Goal: Information Seeking & Learning: Learn about a topic

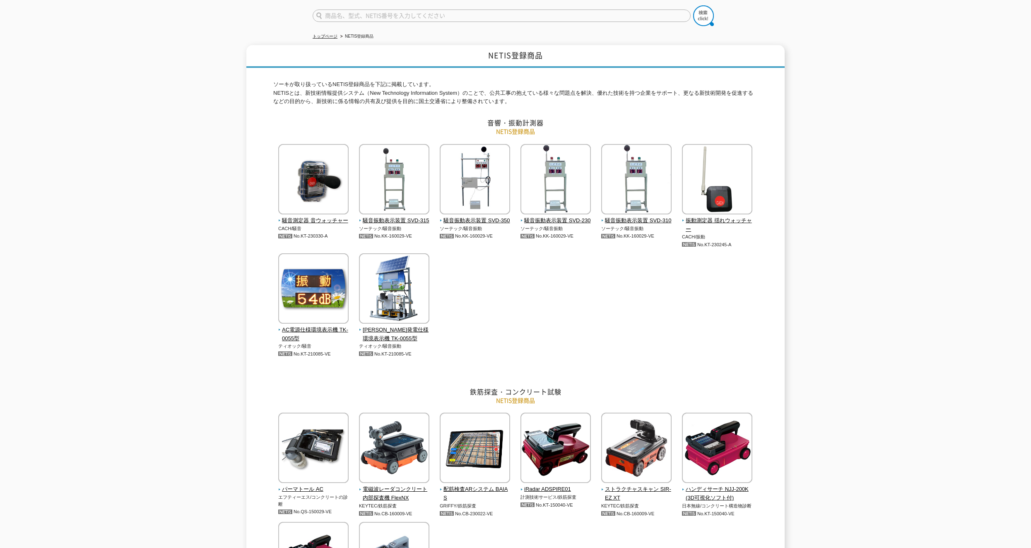
scroll to position [83, 0]
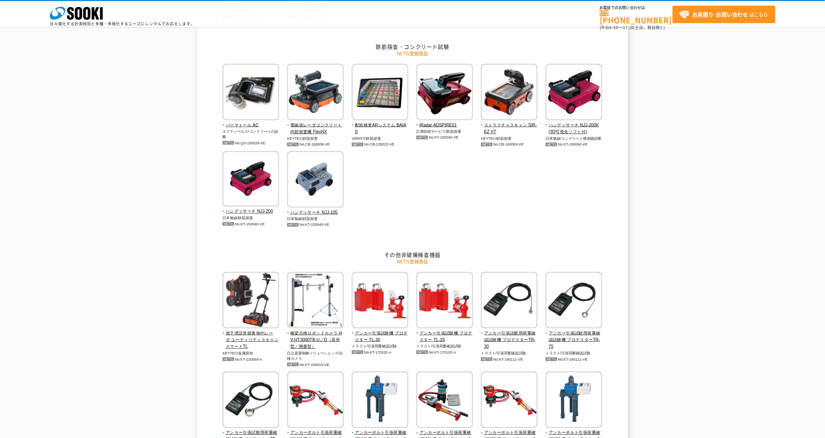
scroll to position [373, 0]
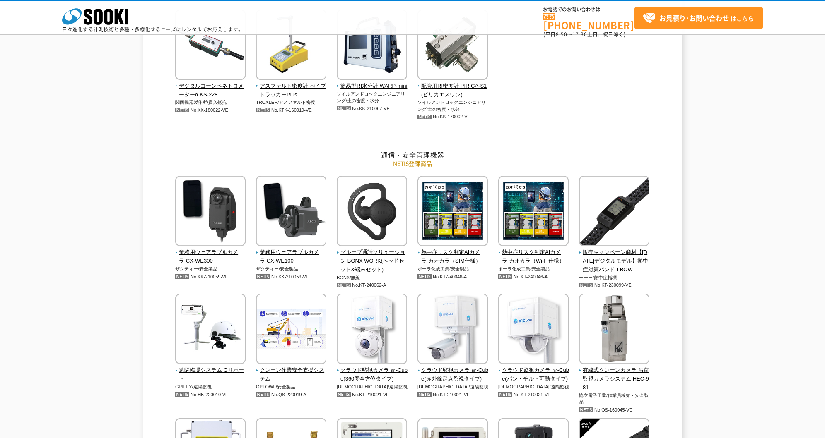
scroll to position [1300, 0]
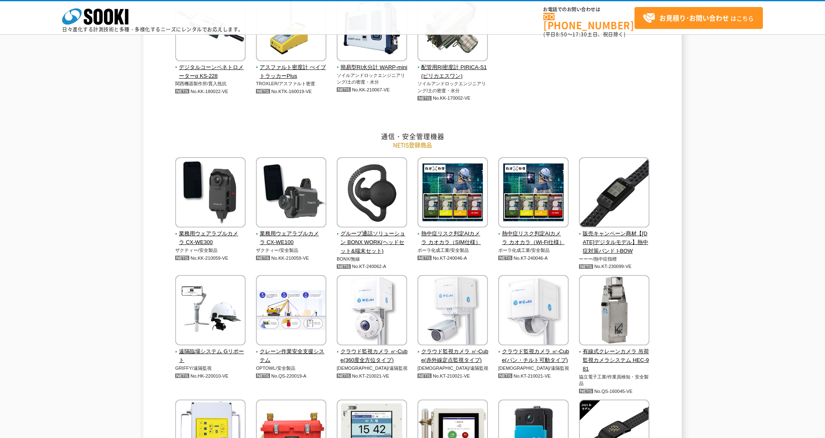
click at [728, 226] on div "NETIS登録商品 [PERSON_NAME]が取り扱っているNETIS登録商品を下記に掲載しています。 NETISとは、新技術情報提供システム（New Te…" at bounding box center [412, 136] width 825 height 2730
click at [79, 229] on div "NETIS登録商品 [PERSON_NAME]が取り扱っているNETIS登録商品を下記に掲載しています。 NETISとは、新技術情報提供システム（New Te…" at bounding box center [412, 136] width 825 height 2730
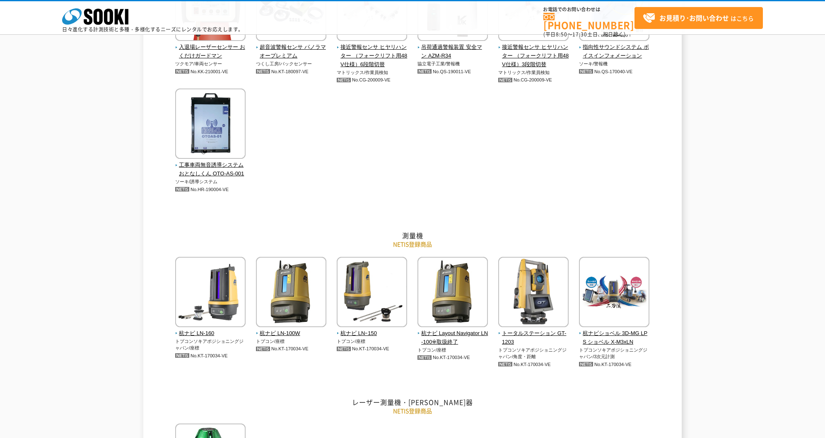
scroll to position [2095, 0]
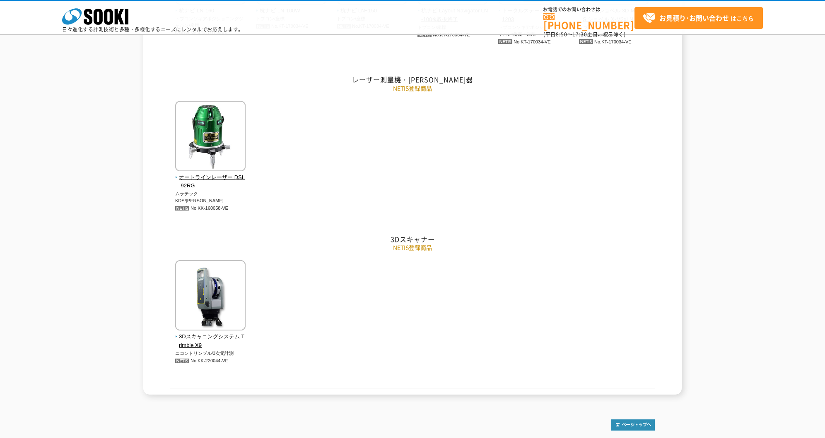
scroll to position [2409, 0]
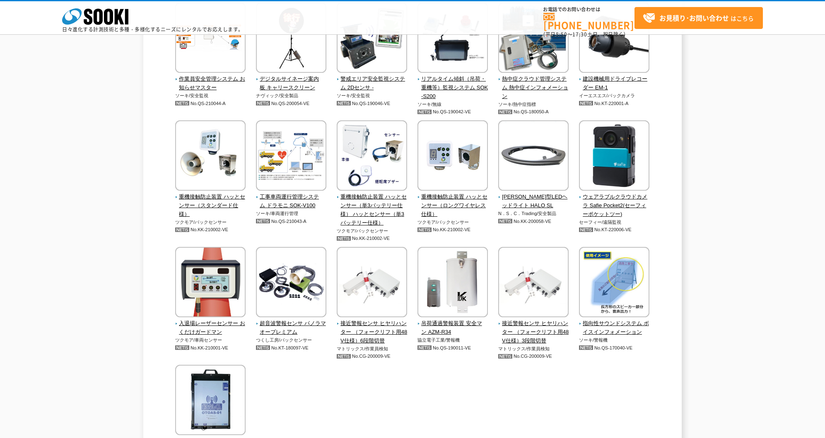
scroll to position [1800, 0]
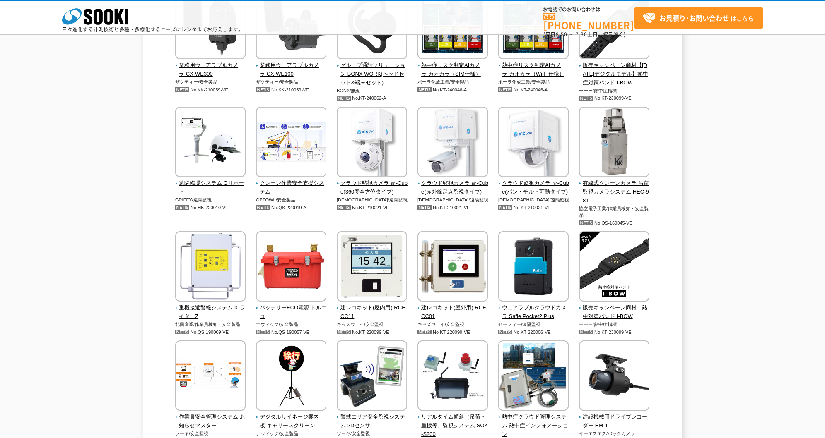
scroll to position [1085, 0]
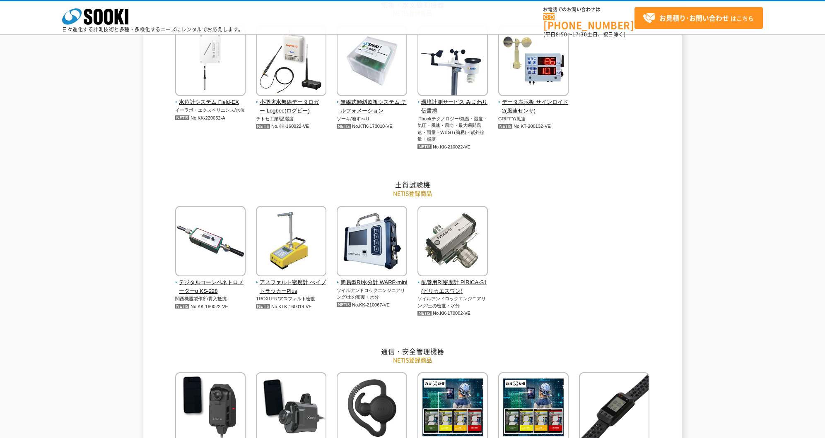
click at [790, 205] on div "NETIS登録商品 [PERSON_NAME]が取り扱っているNETIS登録商品を下記に掲載しています。 NETISとは、新技術情報提供システム（New Te…" at bounding box center [412, 352] width 825 height 2730
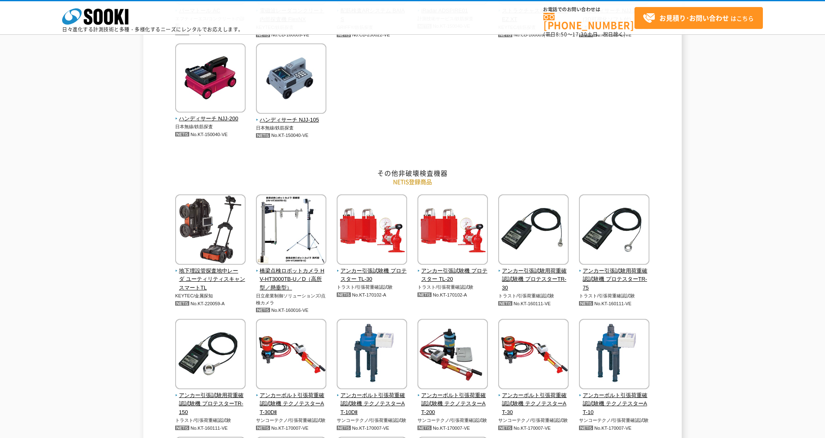
scroll to position [489, 0]
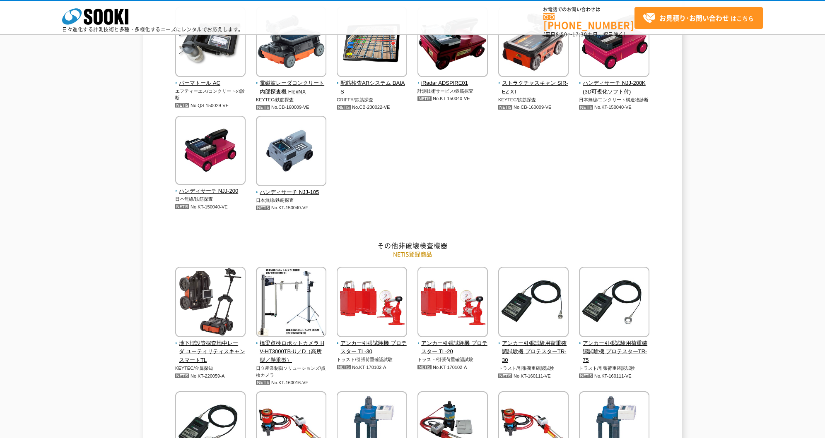
scroll to position [422, 0]
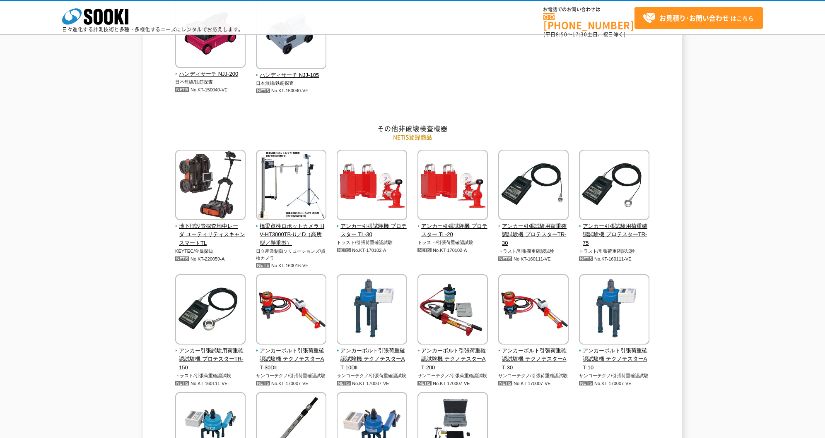
scroll to position [555, 0]
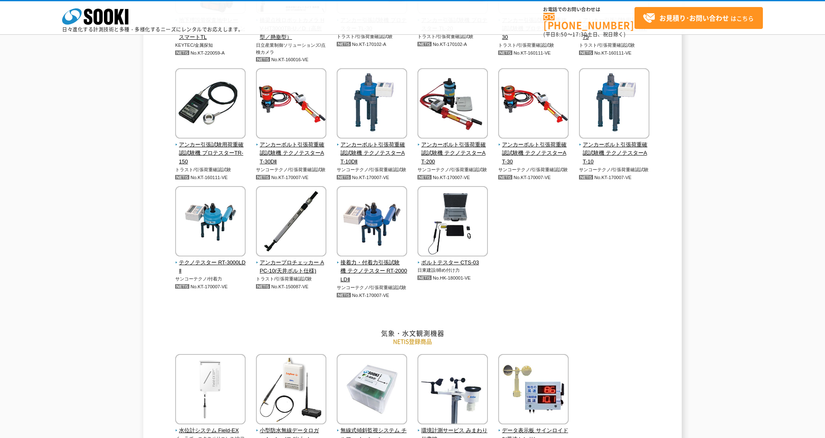
scroll to position [787, 0]
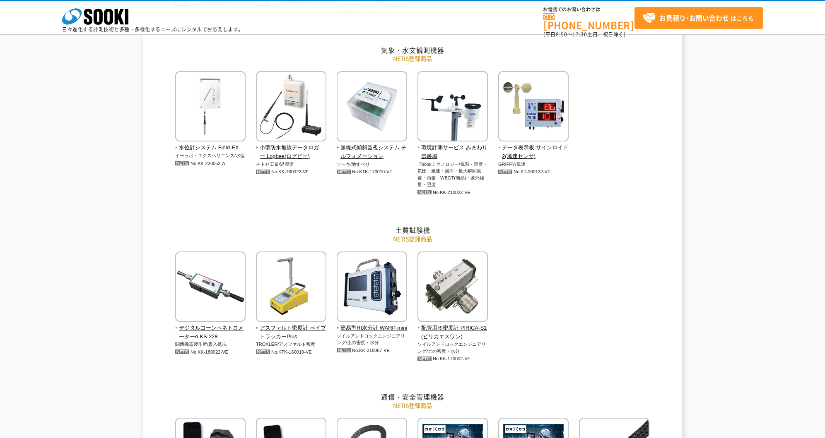
scroll to position [1052, 0]
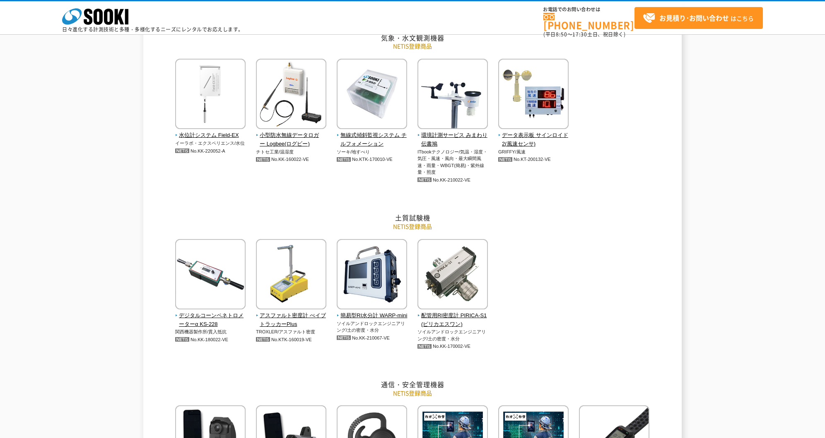
click at [730, 272] on div "NETIS登録商品 [PERSON_NAME]が取り扱っているNETIS登録商品を下記に掲載しています。 NETISとは、新技術情報提供システム（New Te…" at bounding box center [412, 385] width 825 height 2730
click at [690, 235] on div "NETIS登録商品 [PERSON_NAME]が取り扱っているNETIS登録商品を下記に掲載しています。 NETISとは、新技術情報提供システム（New Te…" at bounding box center [412, 385] width 825 height 2730
